Goal: Transaction & Acquisition: Subscribe to service/newsletter

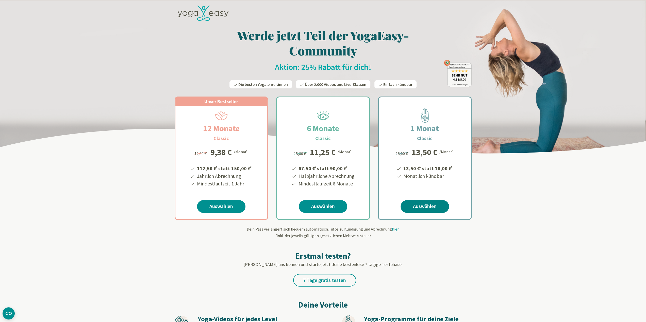
click at [417, 209] on link "Auswählen" at bounding box center [424, 206] width 48 height 13
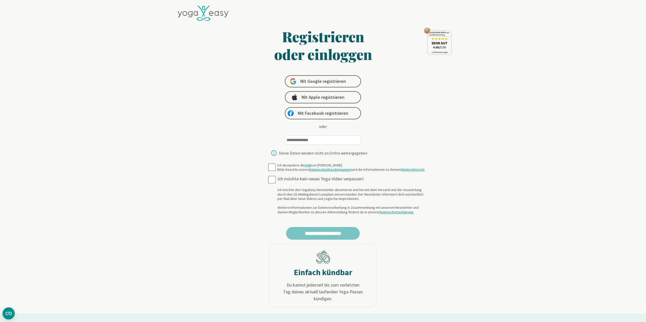
click at [309, 141] on input "email" at bounding box center [323, 140] width 76 height 9
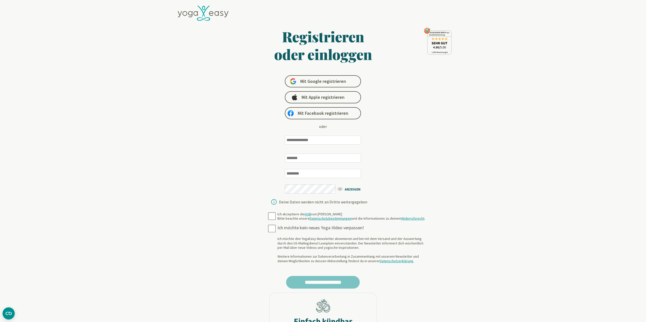
type input "**********"
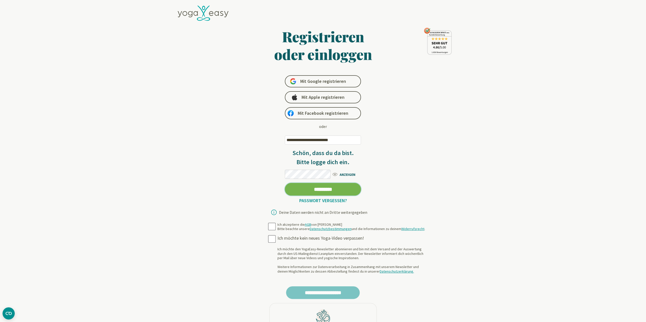
click at [285, 183] on input "*********" at bounding box center [323, 189] width 76 height 13
